Goal: Task Accomplishment & Management: Use online tool/utility

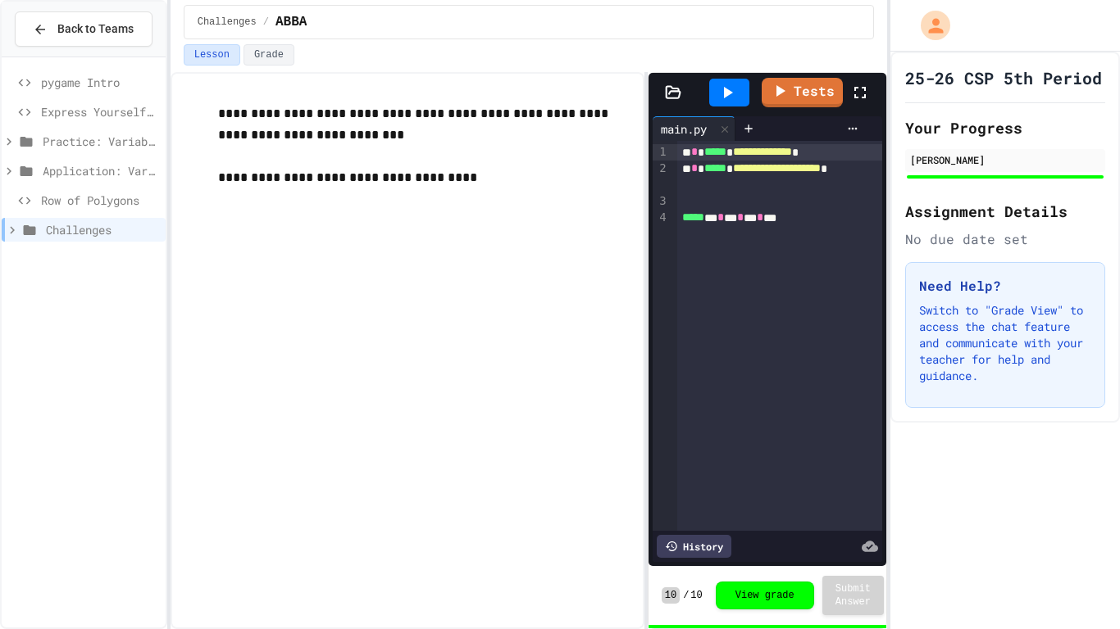
click at [39, 200] on div "Row of Polygons" at bounding box center [84, 201] width 164 height 24
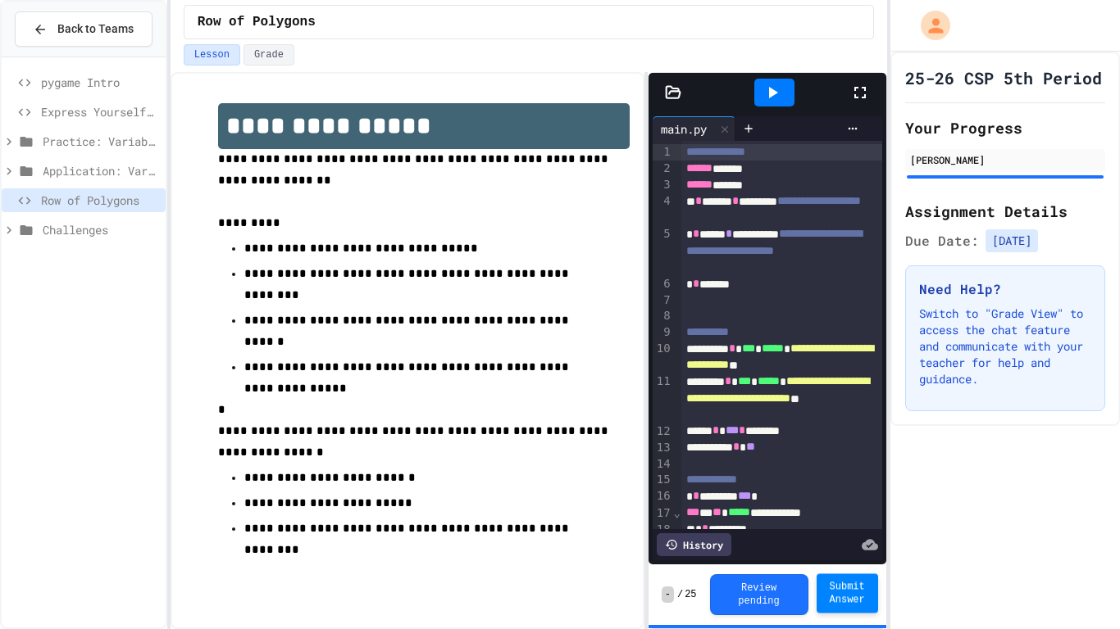
click at [854, 601] on span "Submit Answer" at bounding box center [846, 593] width 35 height 26
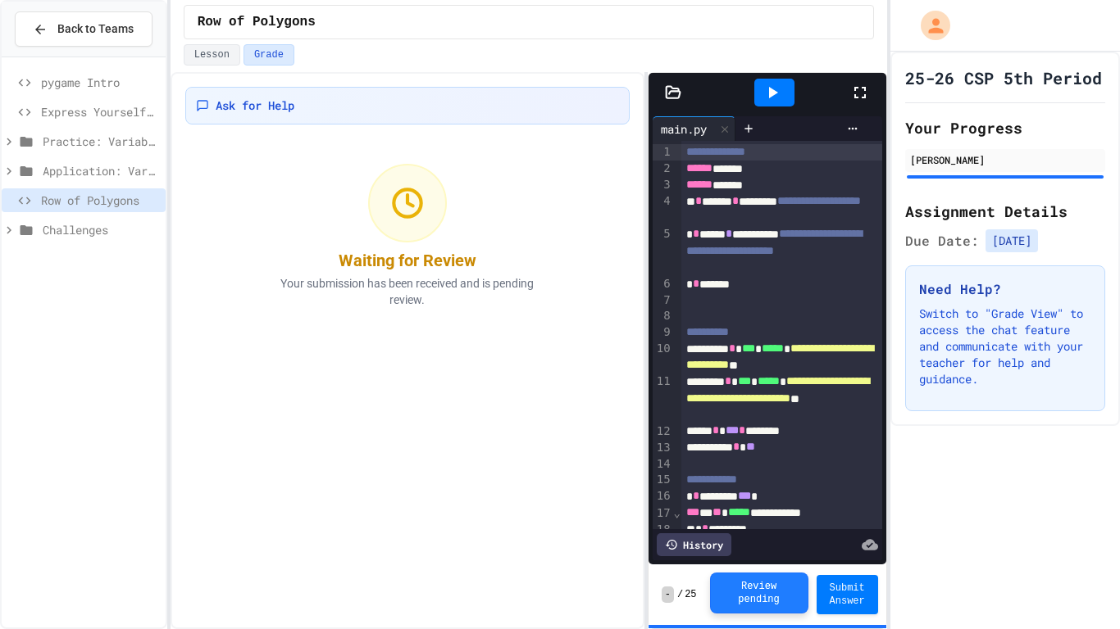
click at [750, 588] on button "Review pending" at bounding box center [759, 593] width 98 height 41
